Goal: Task Accomplishment & Management: Manage account settings

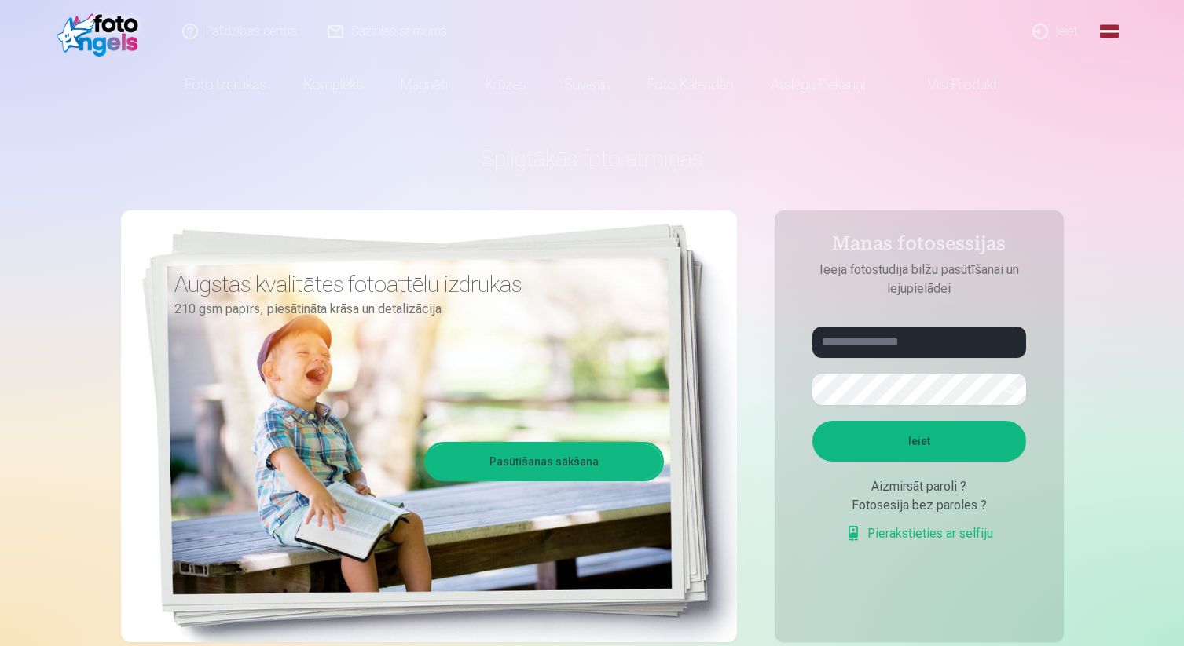
click at [1071, 26] on link "Ieiet" at bounding box center [1055, 31] width 75 height 63
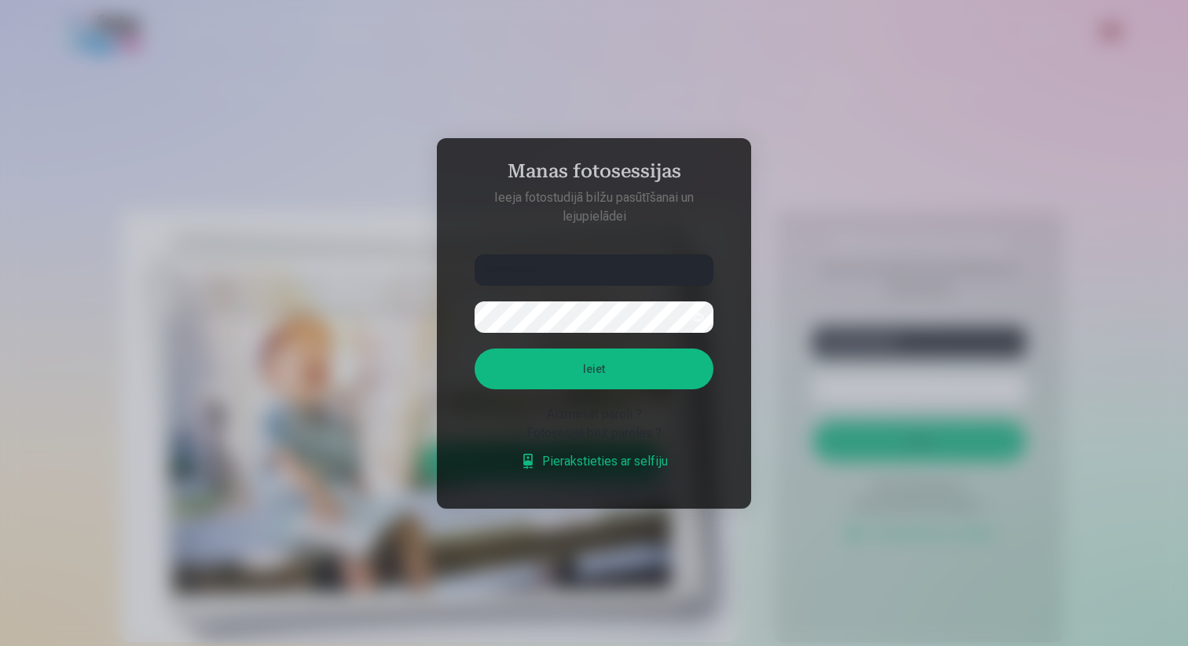
type input "**********"
click at [584, 383] on button "Ieiet" at bounding box center [593, 369] width 239 height 41
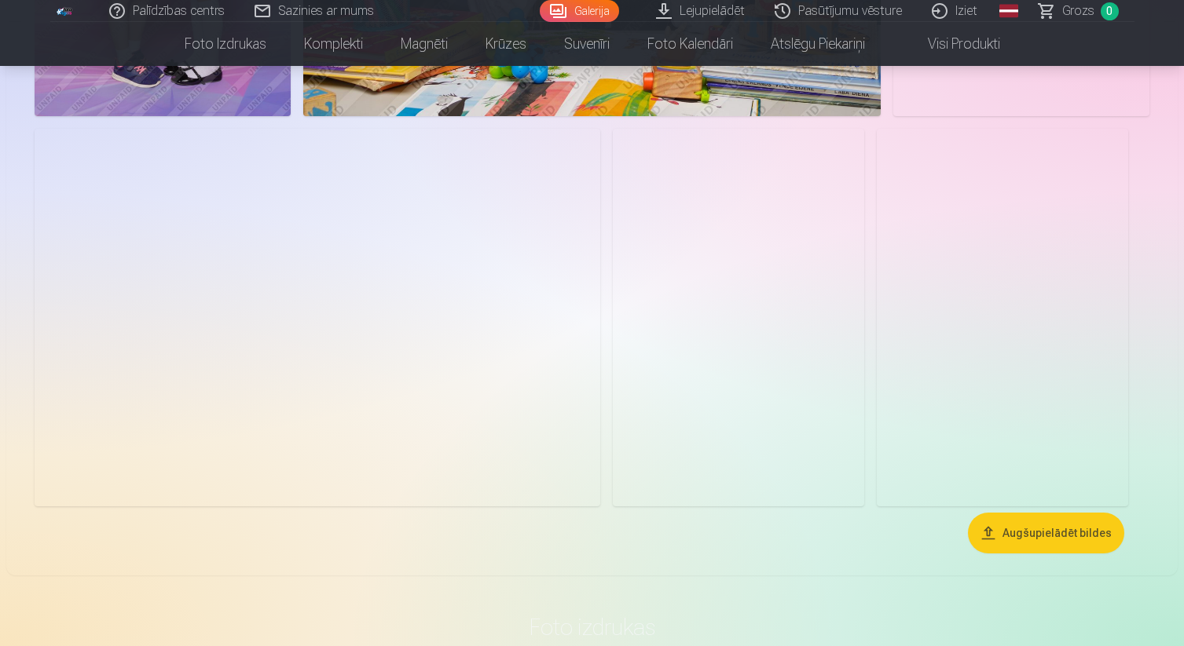
scroll to position [4547, 0]
